Goal: Task Accomplishment & Management: Complete application form

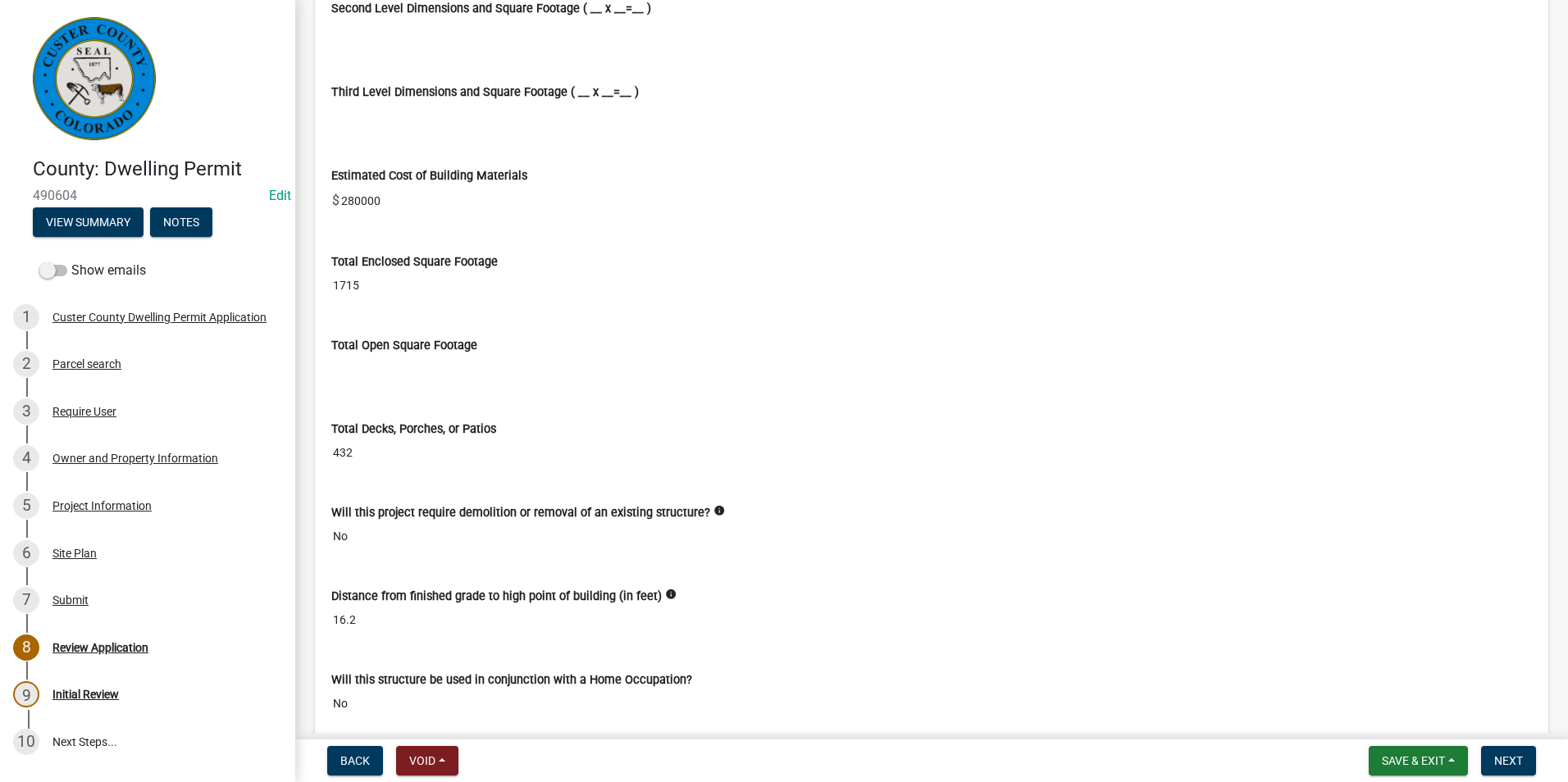
scroll to position [4345, 0]
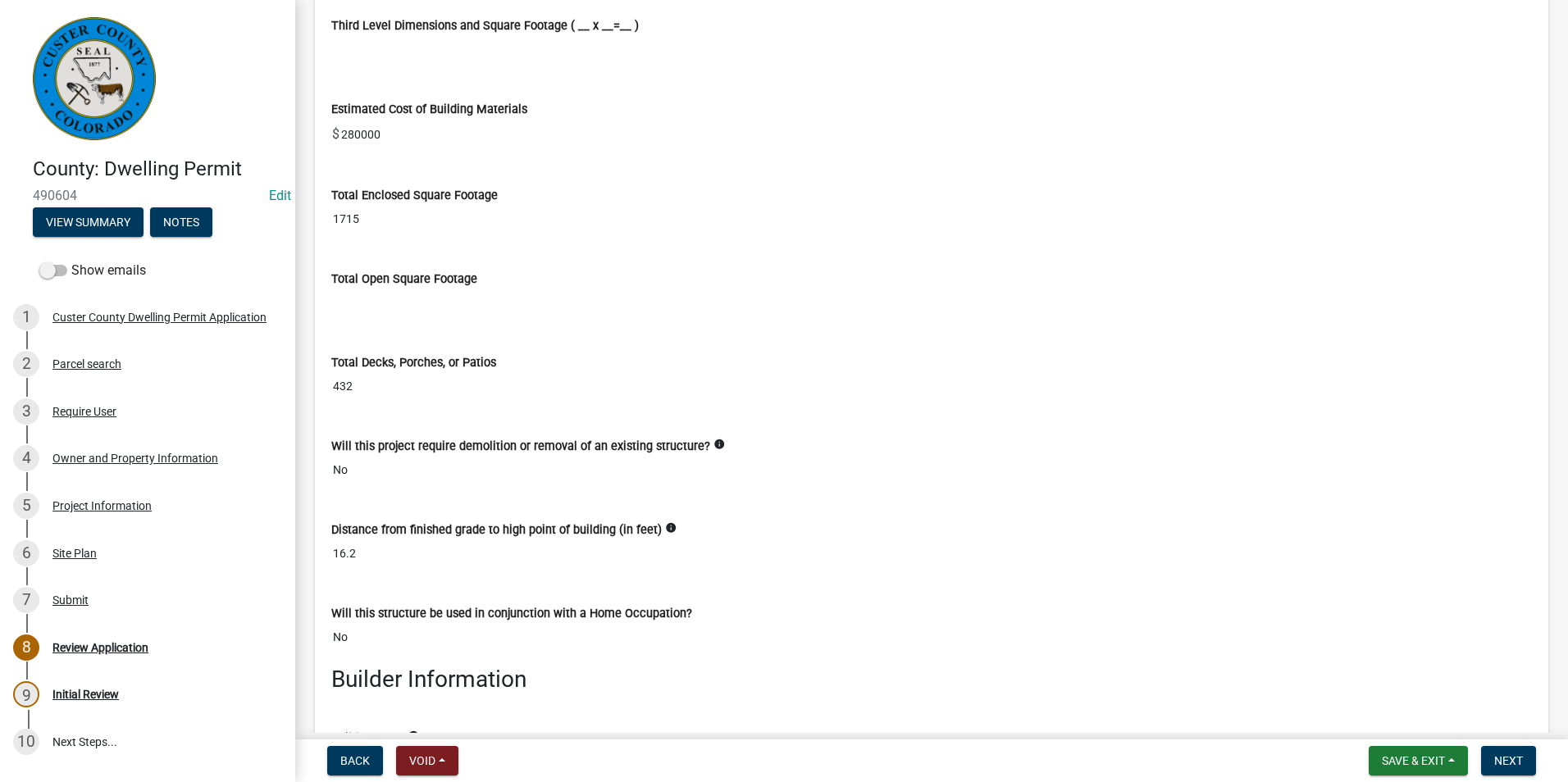
click at [463, 288] on div "Total Open Square Footage" at bounding box center [932, 279] width 1201 height 17
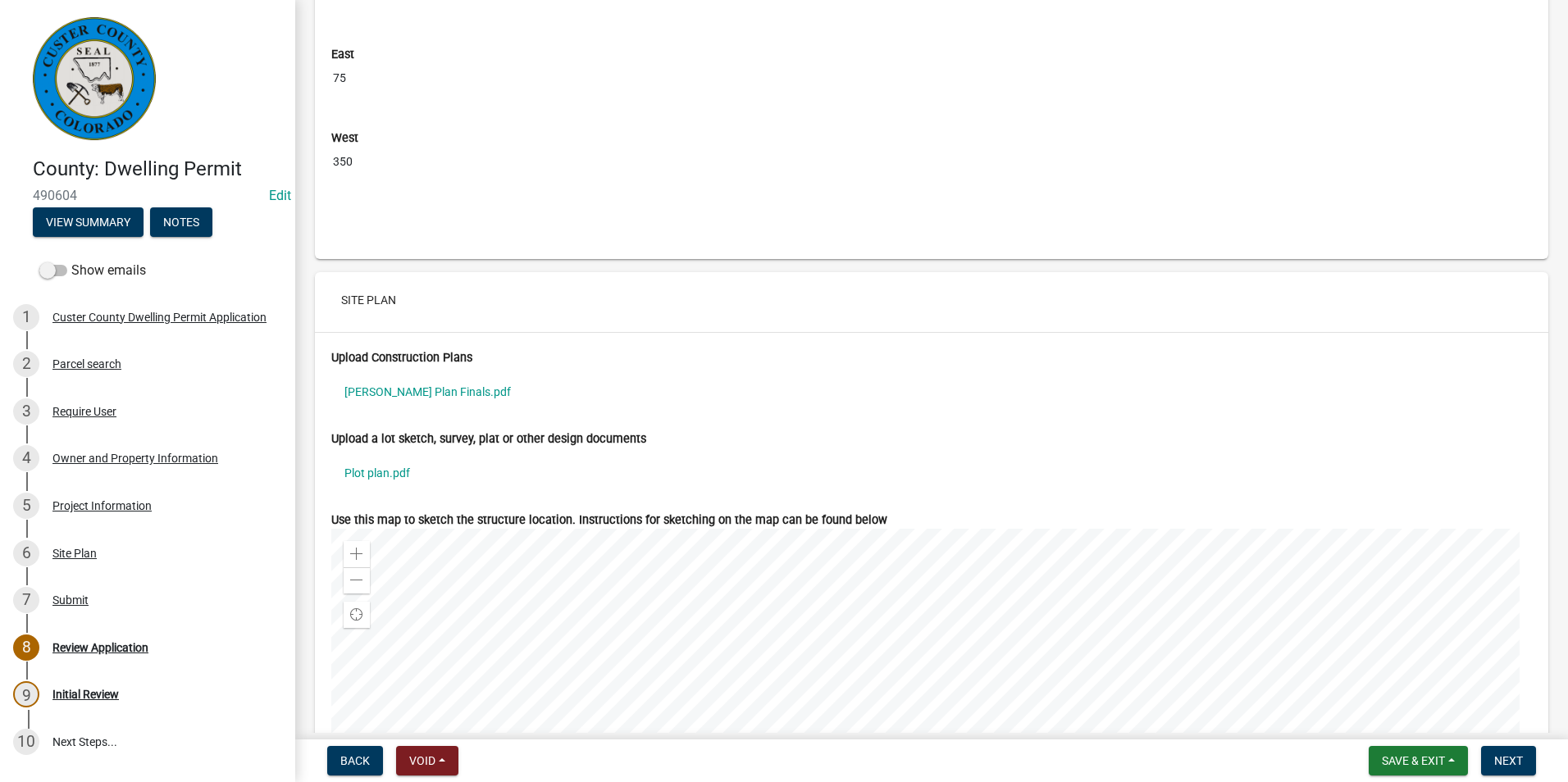
scroll to position [6067, 0]
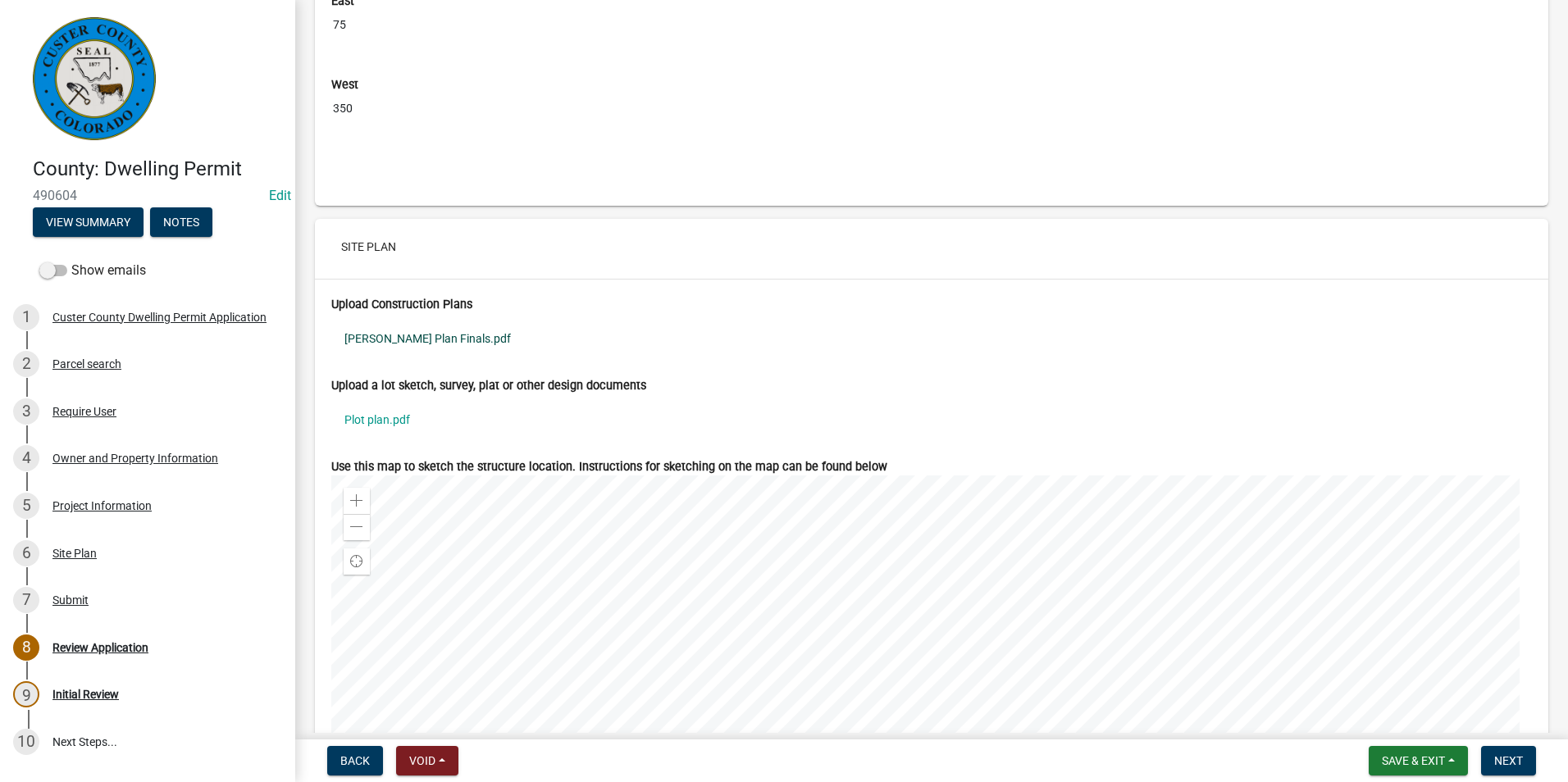
click at [457, 354] on link "[PERSON_NAME] Plan Finals.pdf" at bounding box center [932, 338] width 1201 height 37
click at [390, 435] on link "Plot plan.pdf" at bounding box center [932, 419] width 1201 height 37
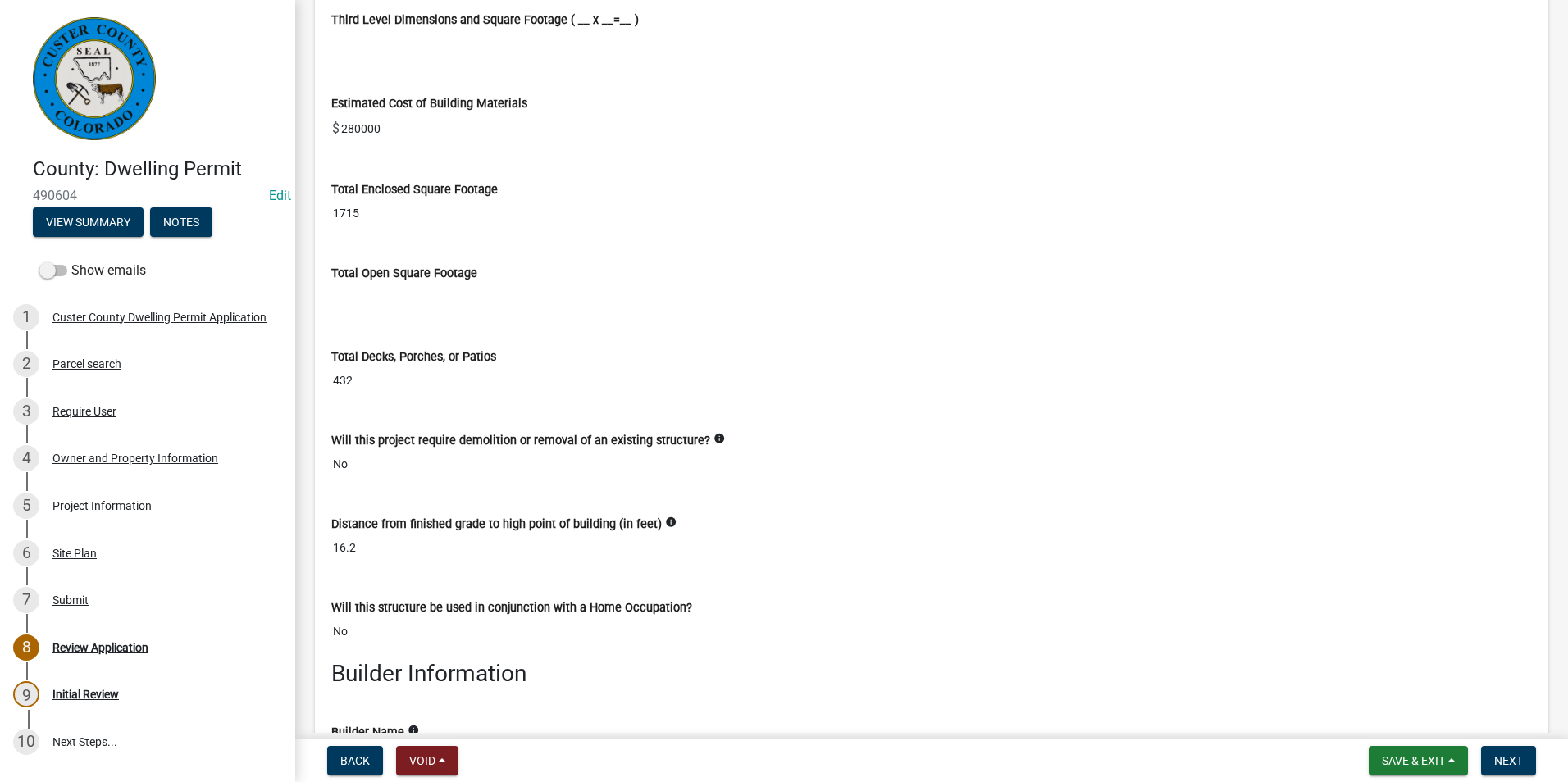
scroll to position [4362, 0]
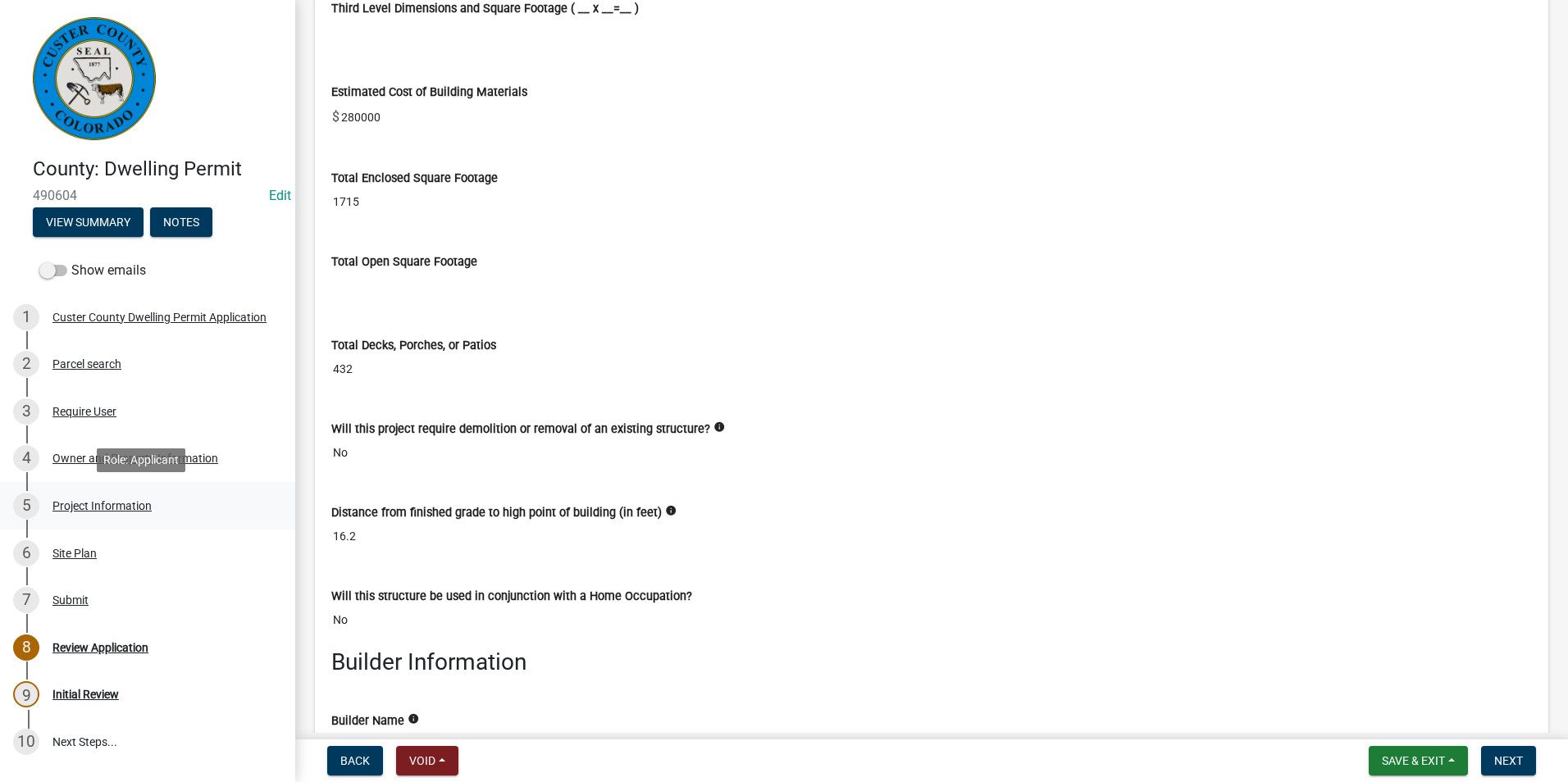
click at [69, 502] on div "Project Information" at bounding box center [101, 506] width 99 height 12
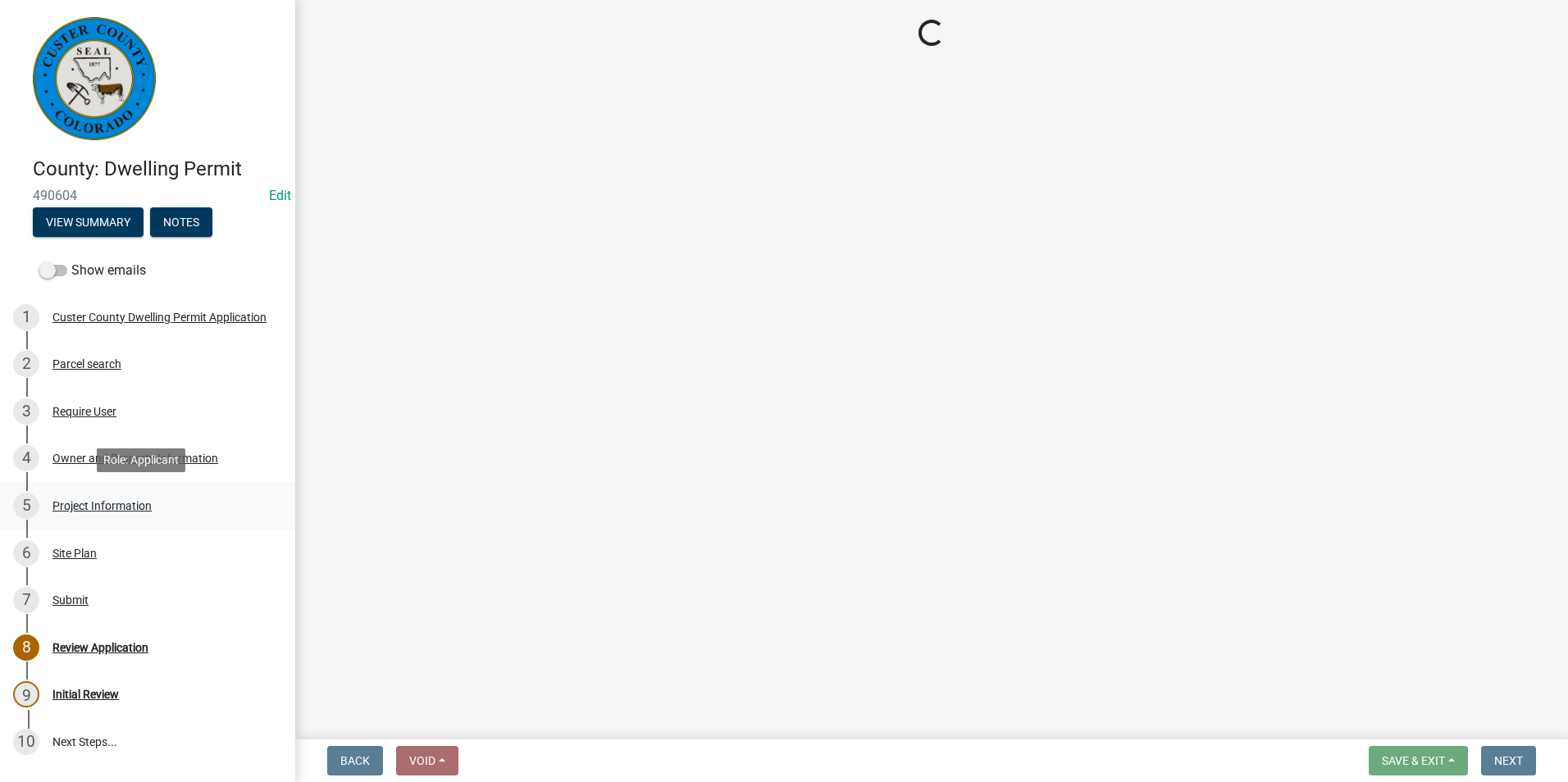
select select "CO"
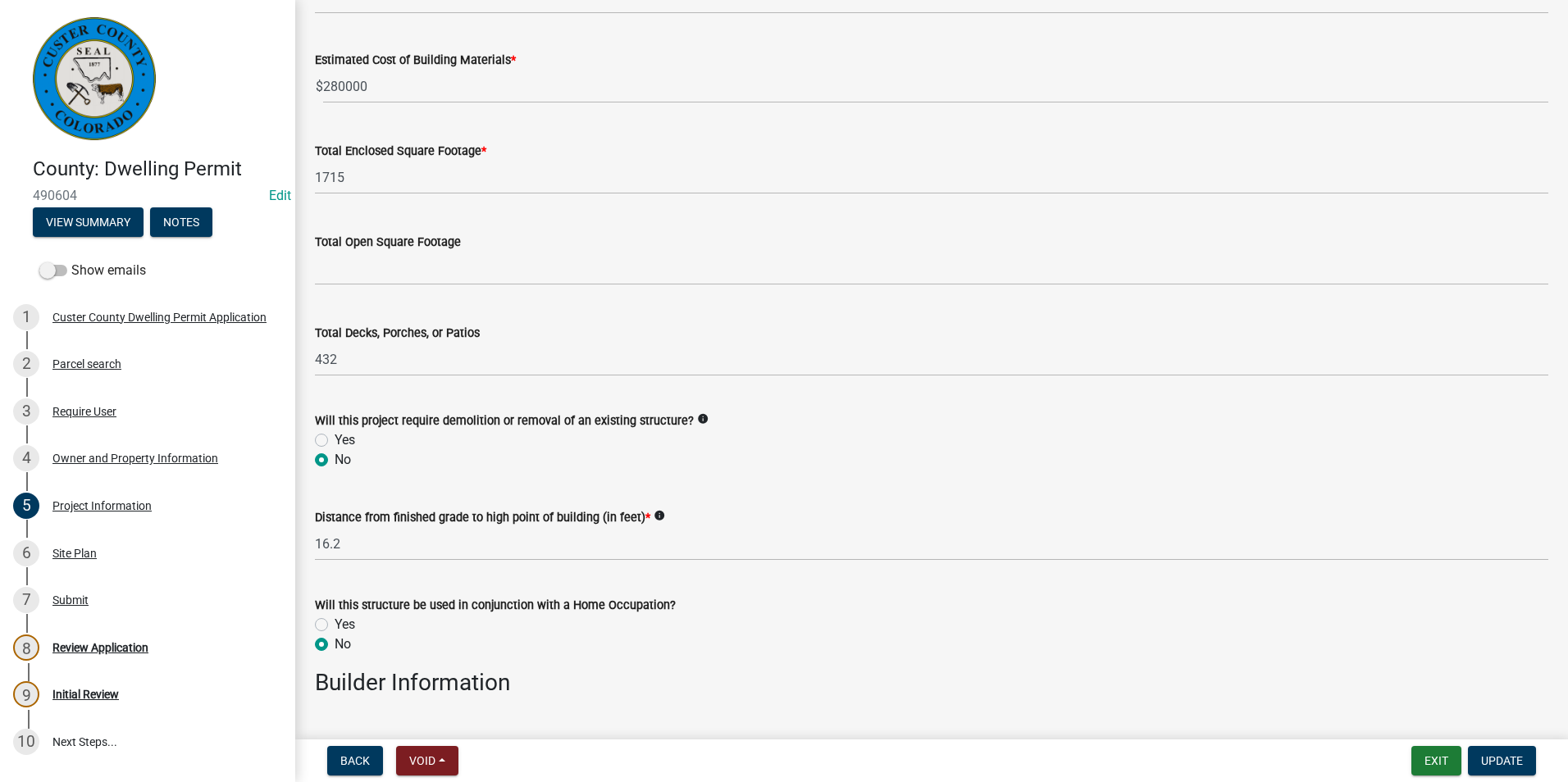
scroll to position [1476, 0]
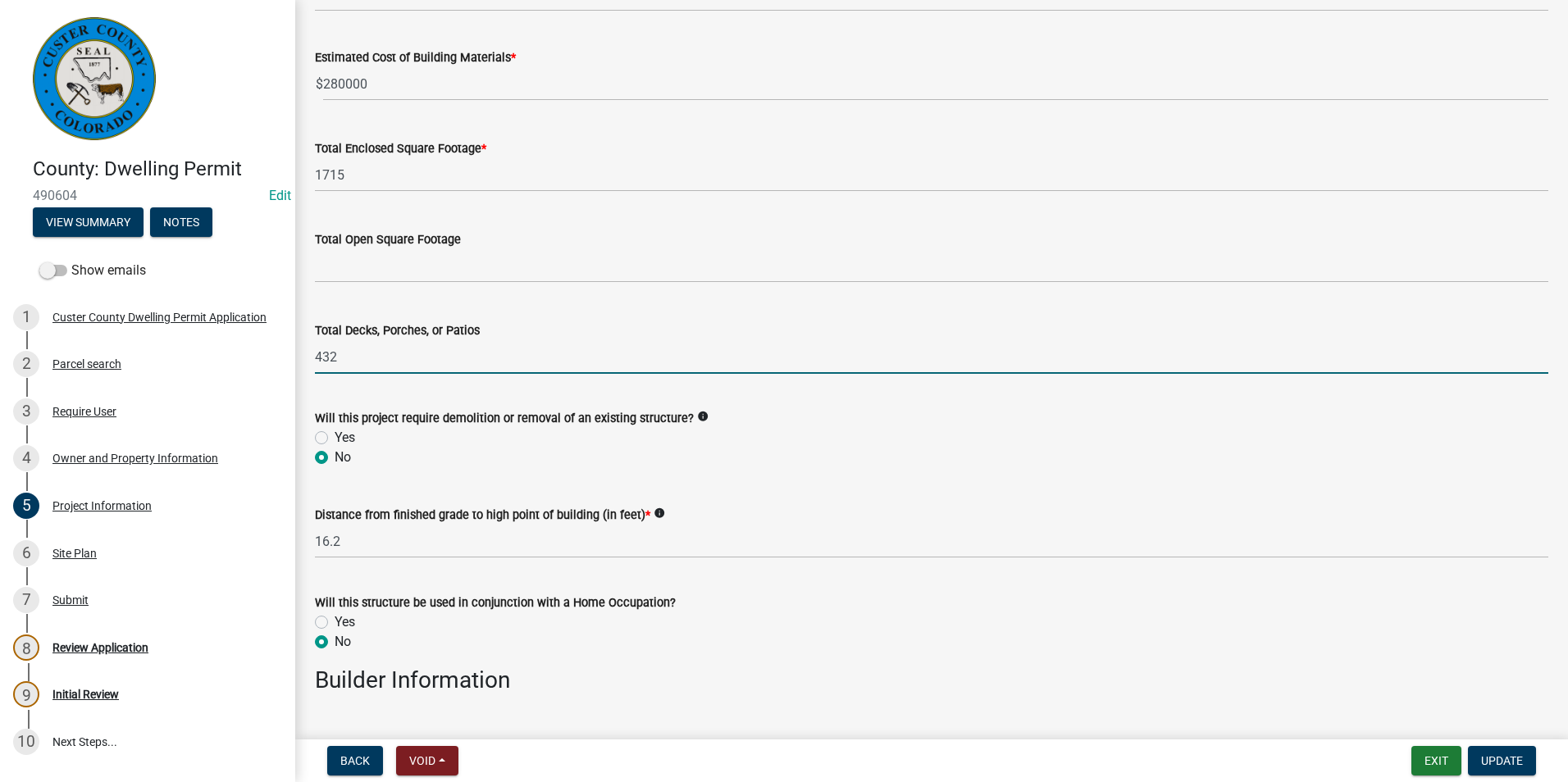
click at [570, 364] on input "432" at bounding box center [931, 357] width 1233 height 33
type input "4"
type input "2"
click at [1526, 762] on button "Update" at bounding box center [1502, 761] width 68 height 30
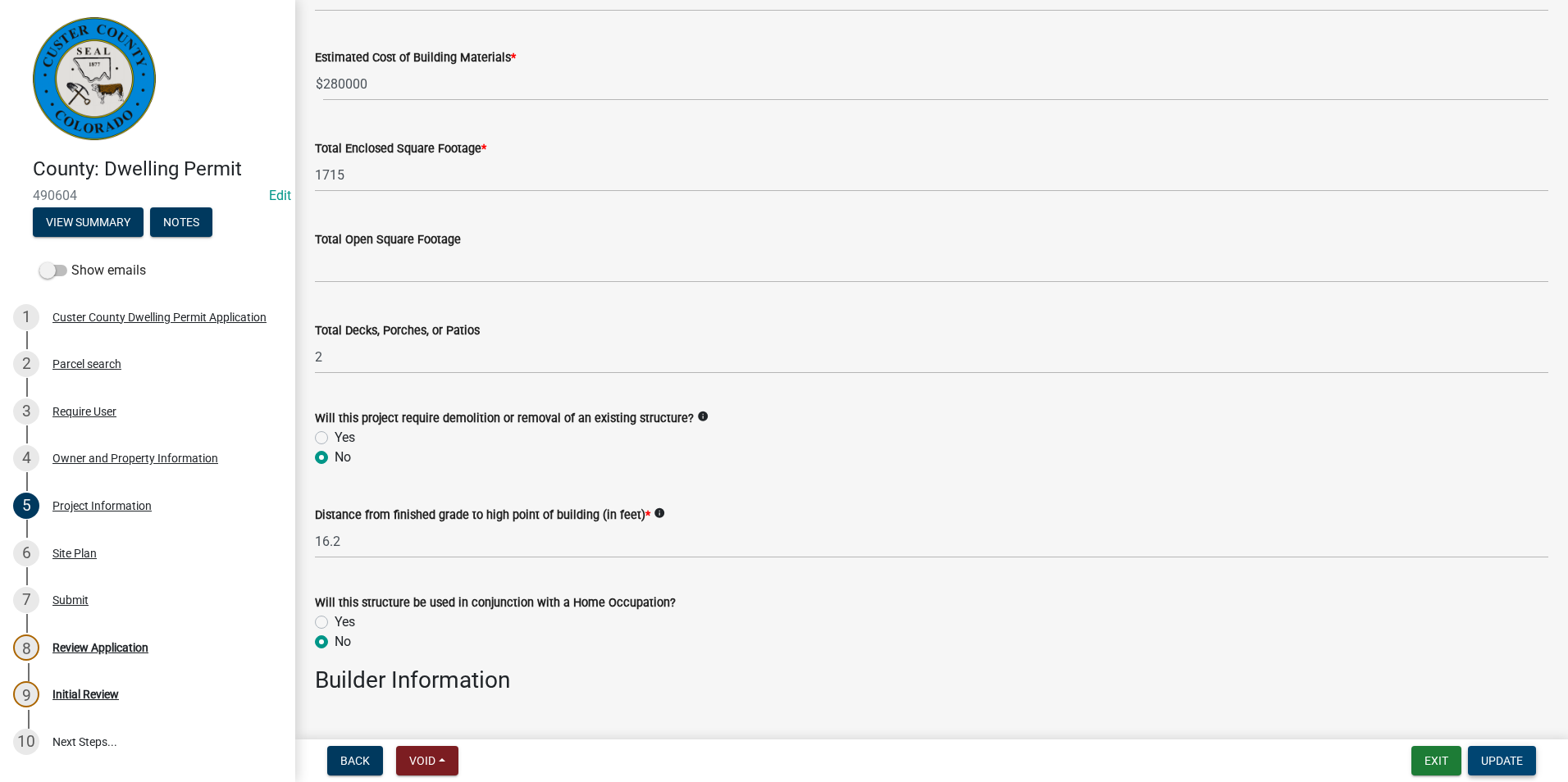
click at [1501, 762] on span "Update" at bounding box center [1502, 761] width 42 height 13
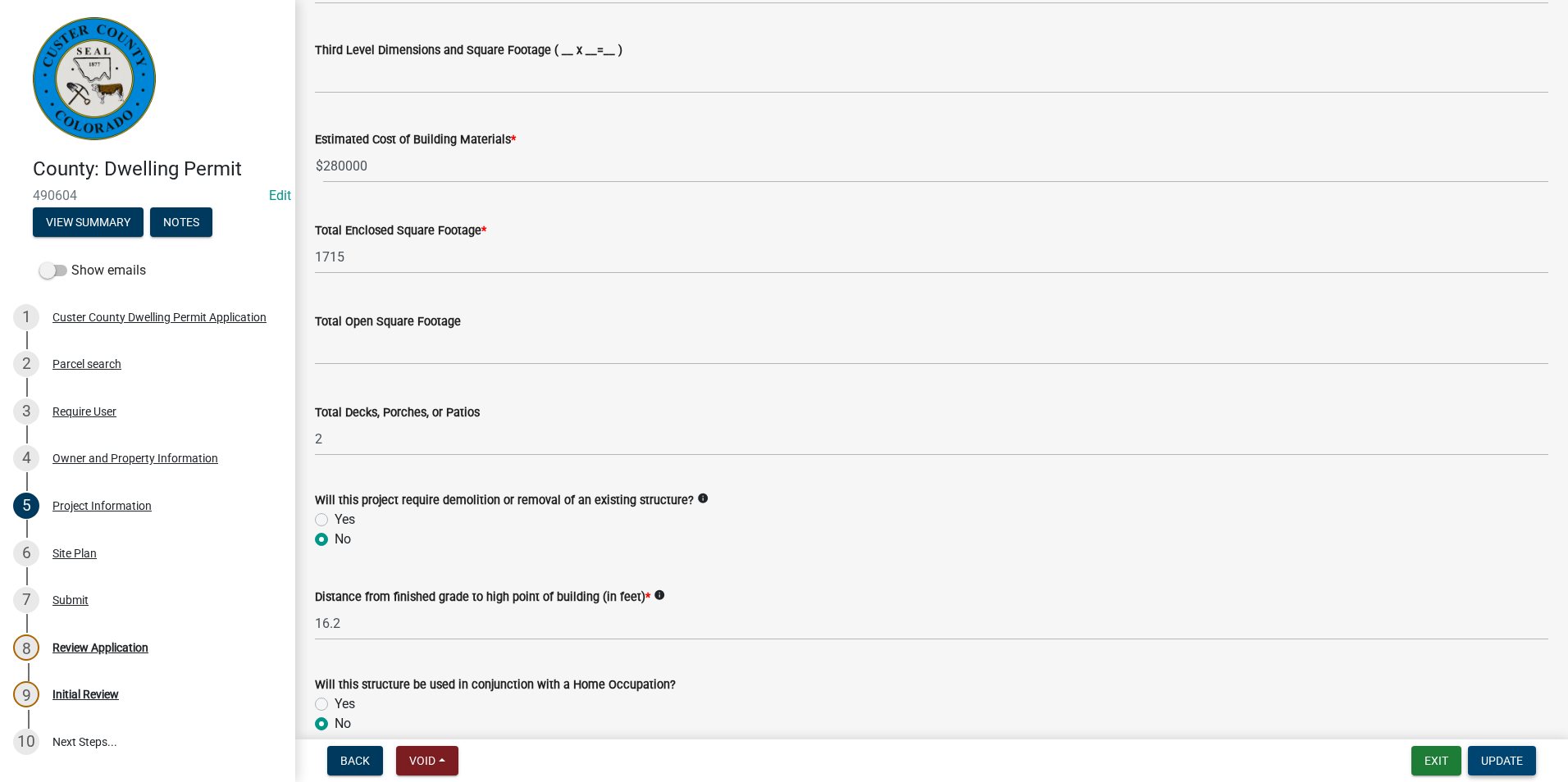
scroll to position [1885, 0]
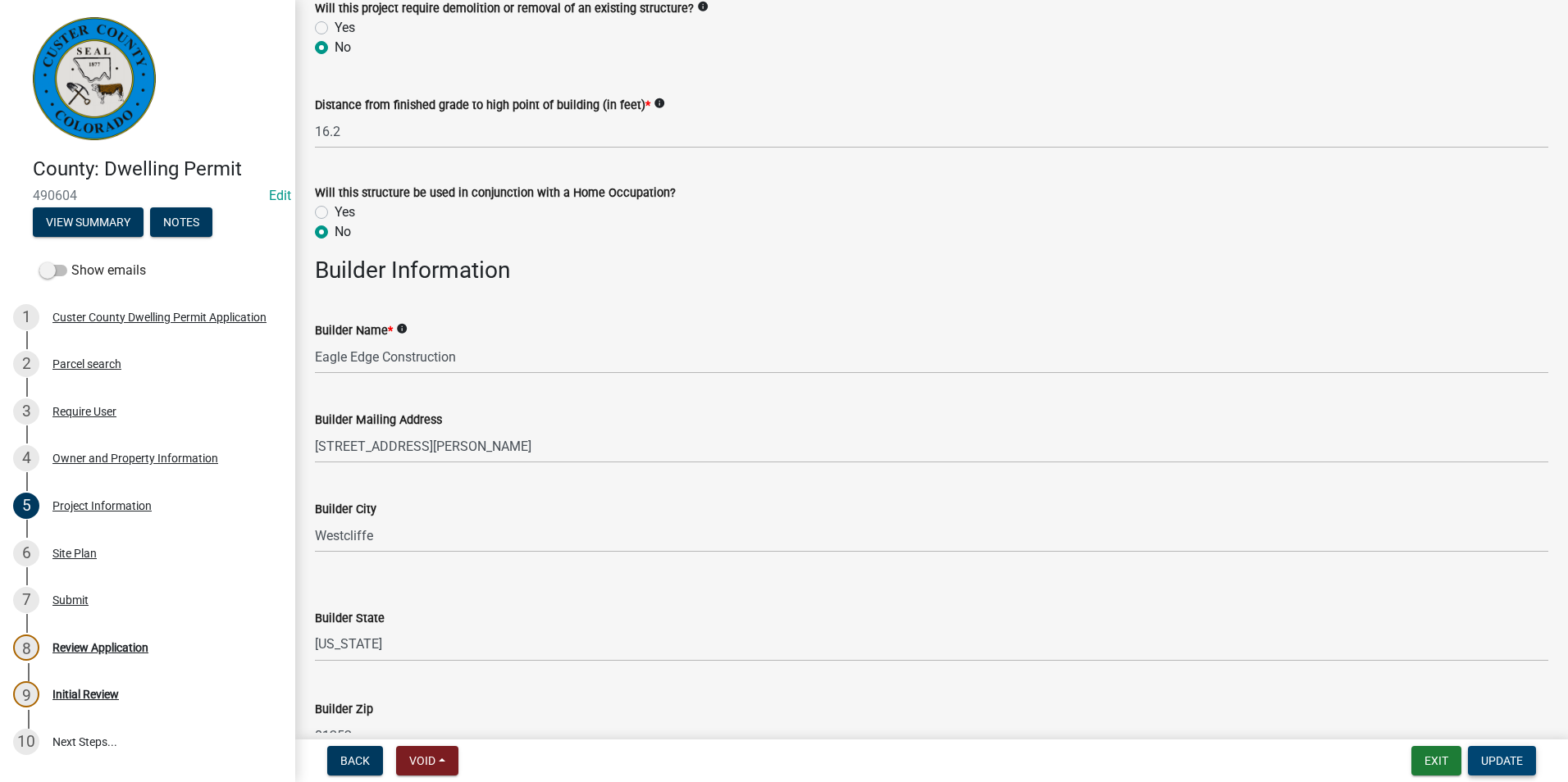
click at [1482, 766] on span "Update" at bounding box center [1502, 761] width 42 height 13
click at [203, 448] on div "4 Owner and Property Information" at bounding box center [141, 458] width 256 height 27
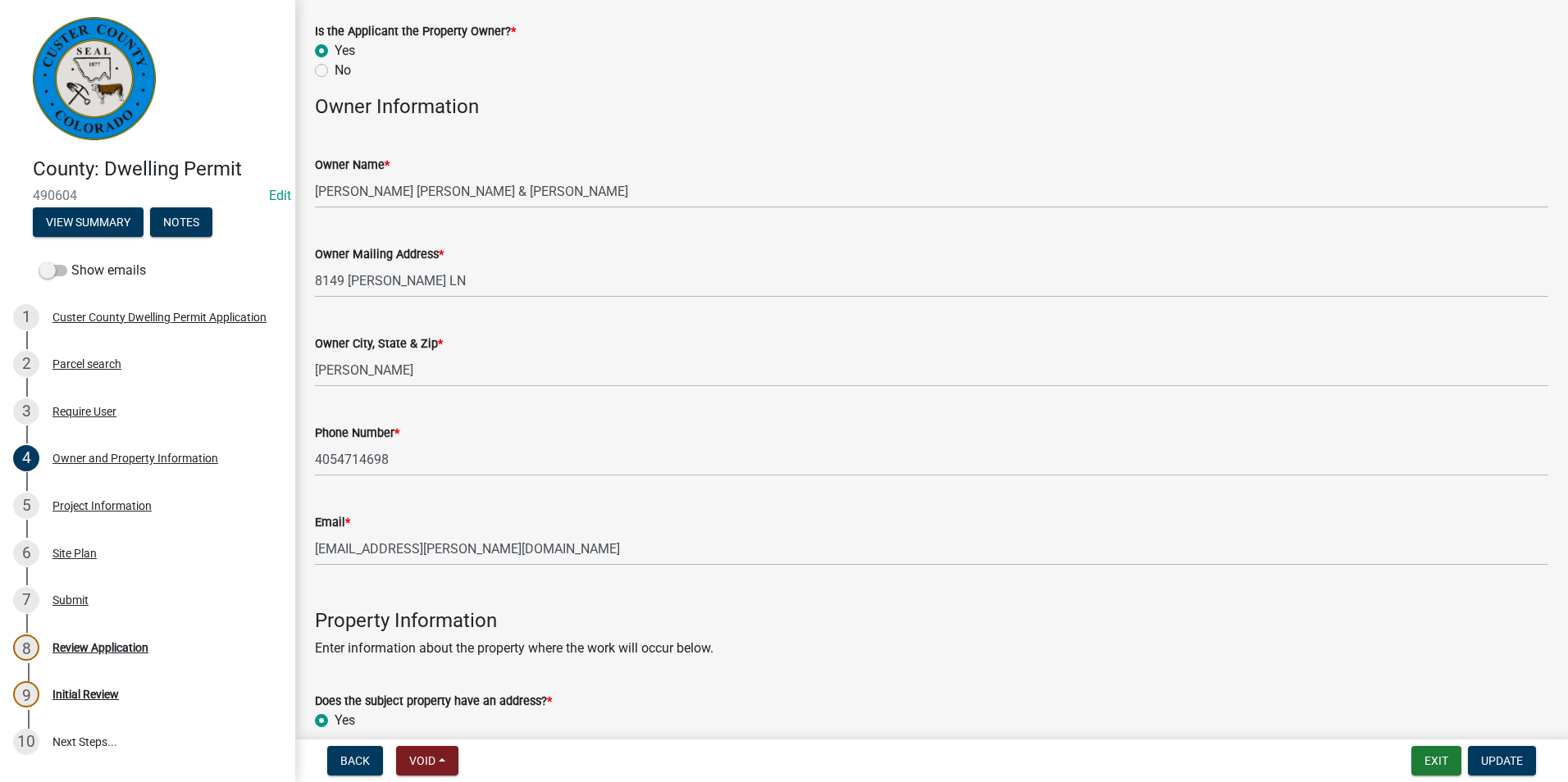
scroll to position [246, 0]
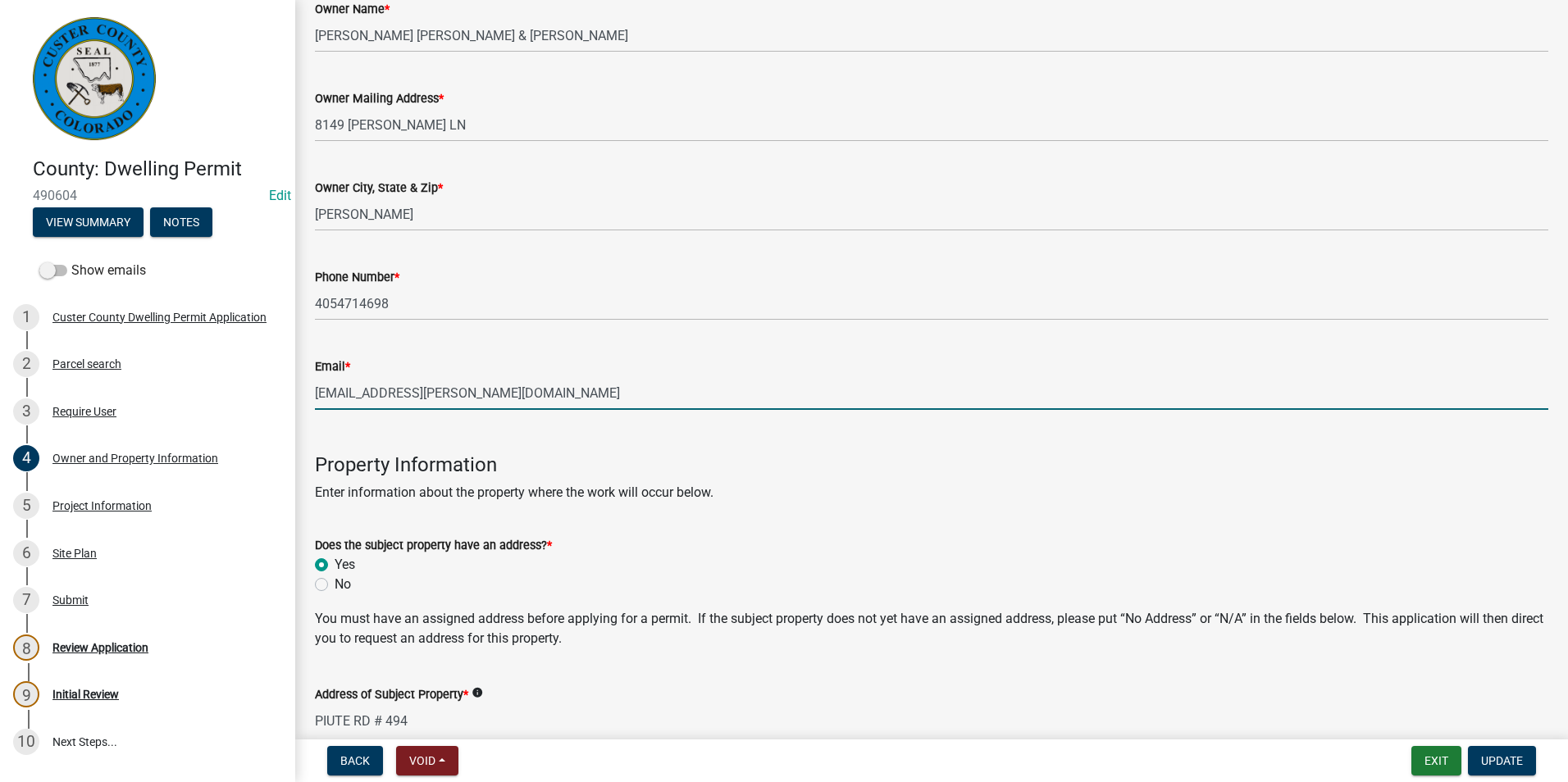
drag, startPoint x: 403, startPoint y: 392, endPoint x: 314, endPoint y: 401, distance: 89.5
click at [316, 401] on input "[EMAIL_ADDRESS][PERSON_NAME][DOMAIN_NAME]" at bounding box center [931, 393] width 1233 height 33
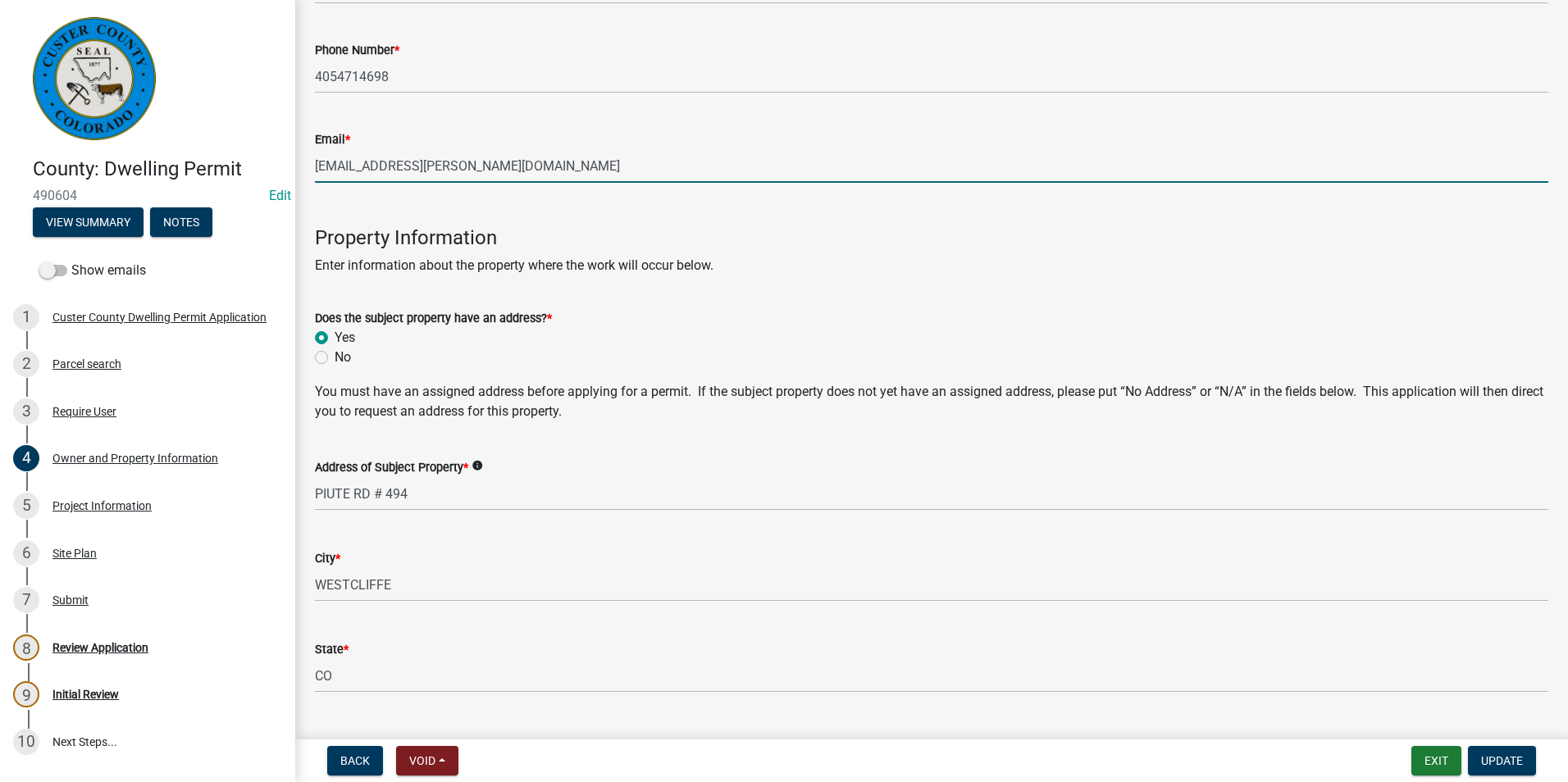
scroll to position [643, 0]
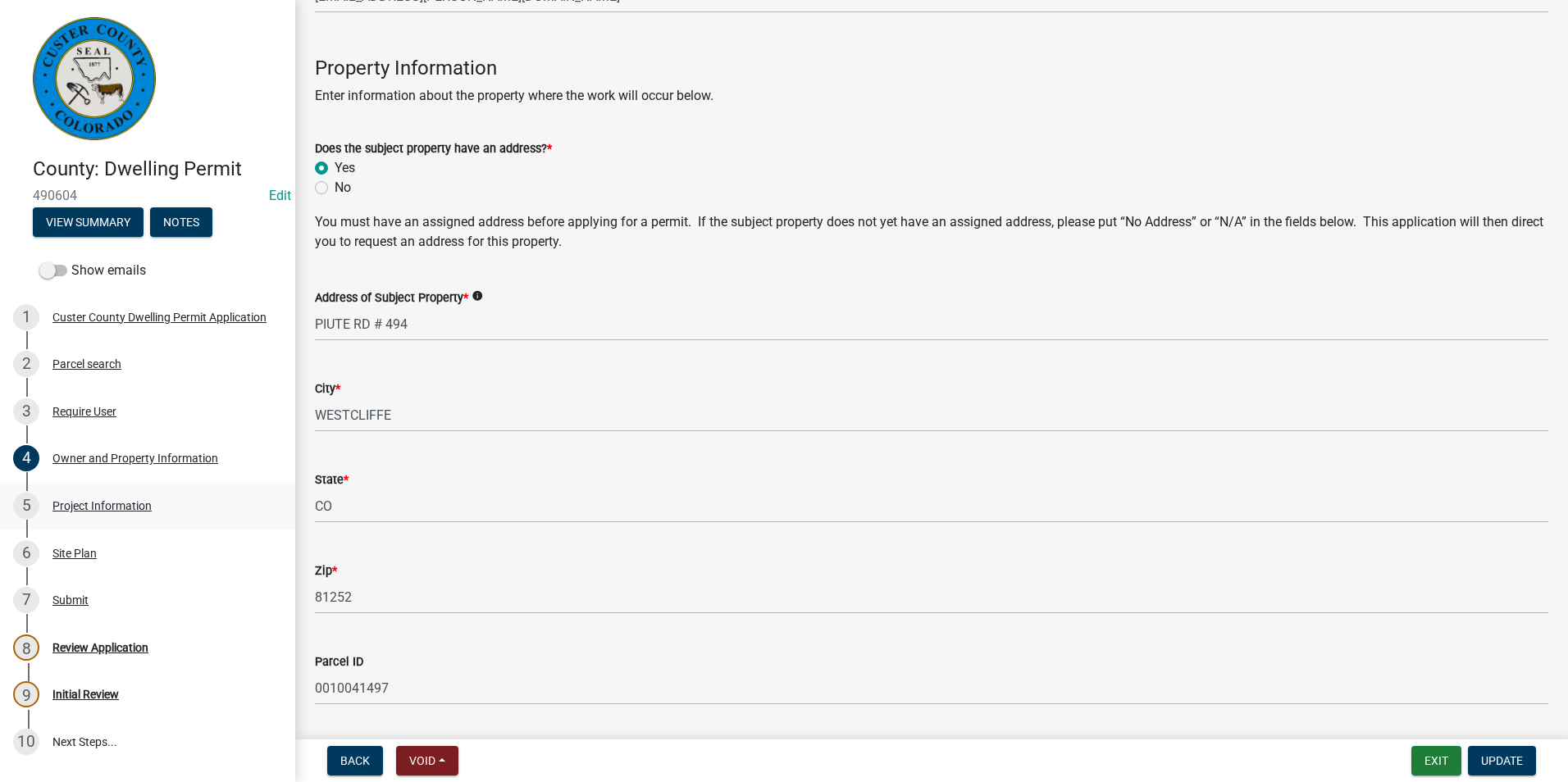
click at [127, 509] on div "Project Information" at bounding box center [101, 506] width 99 height 12
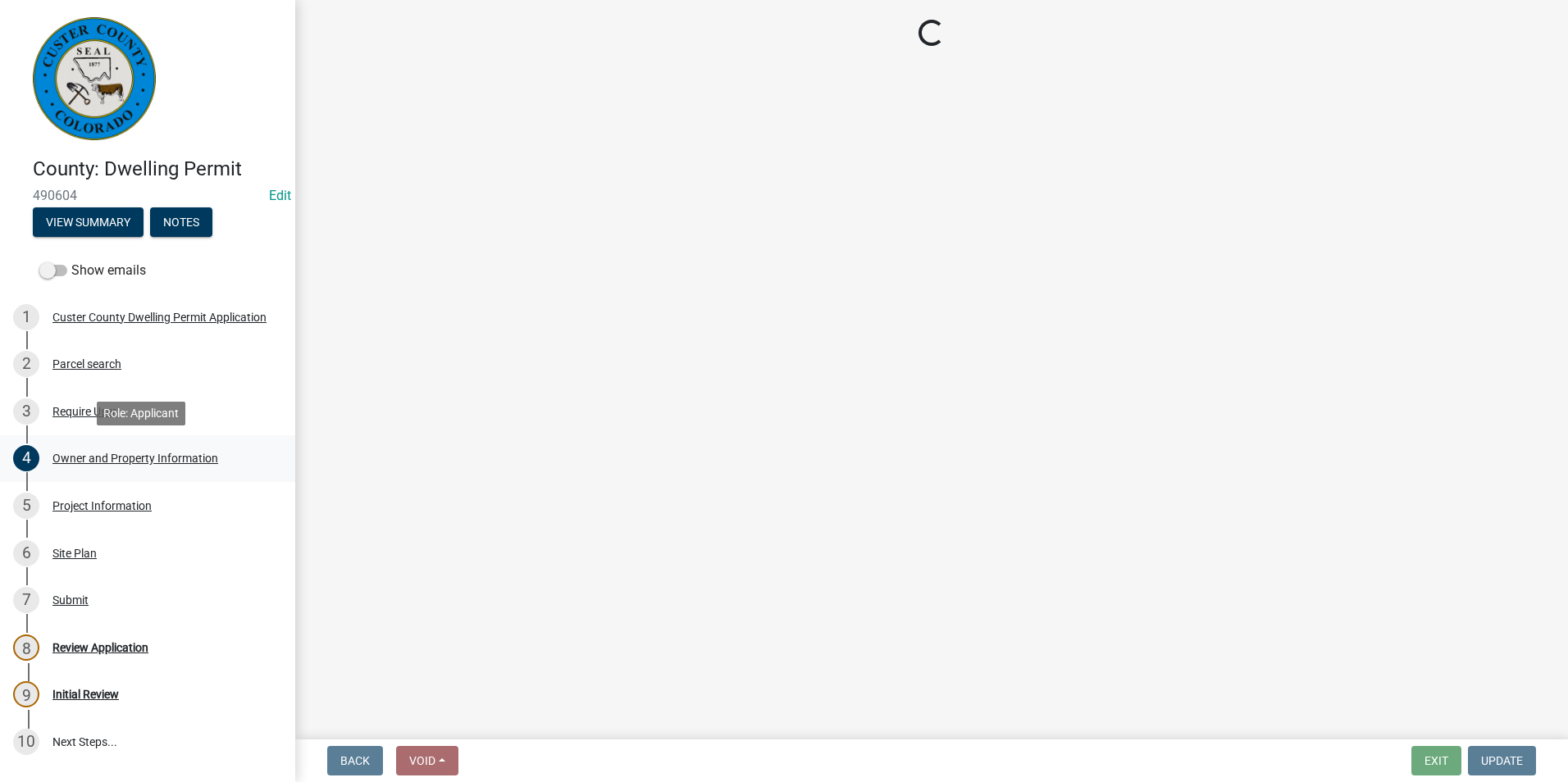
select select "CO"
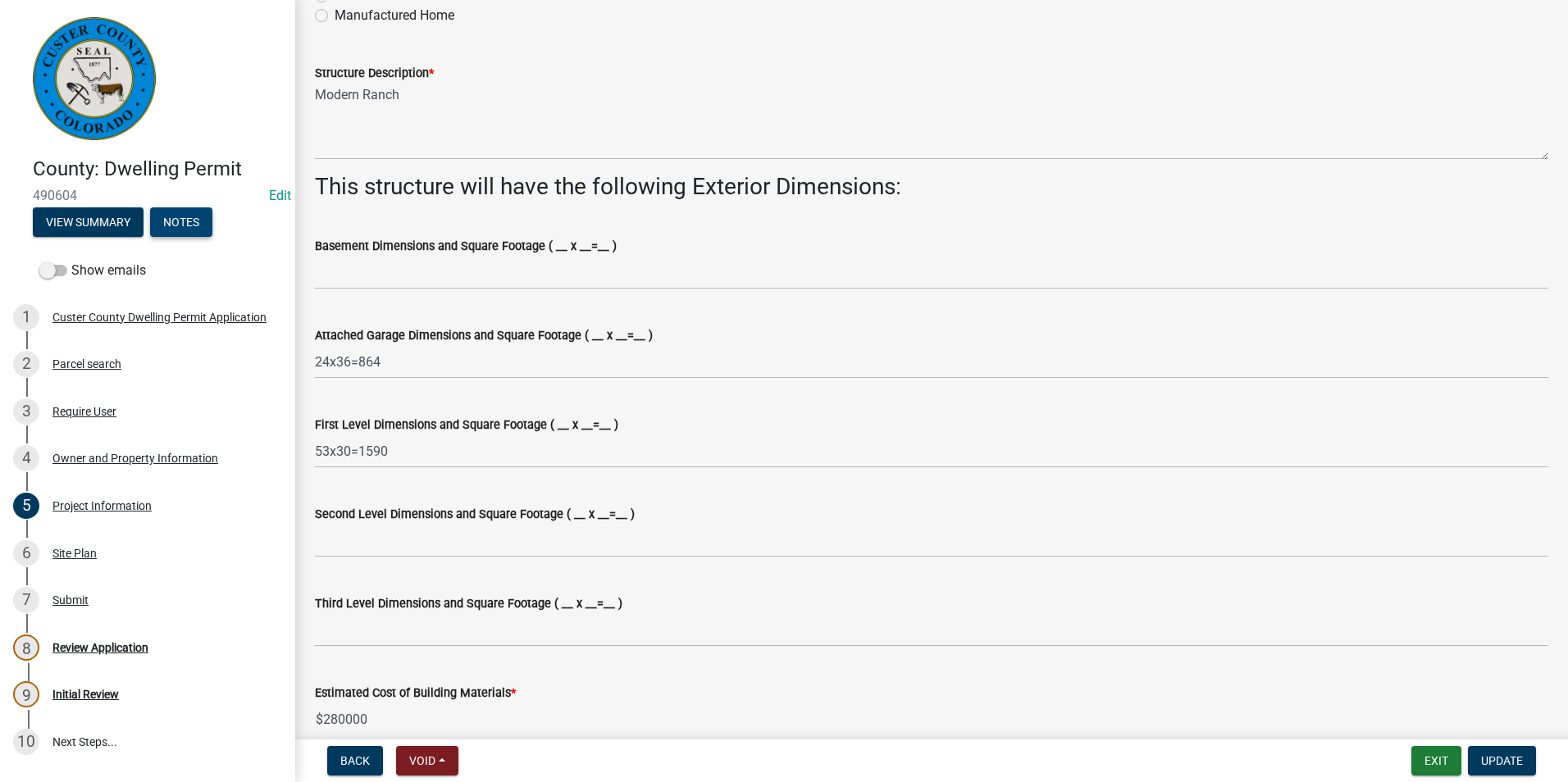
scroll to position [738, 0]
